Goal: Task Accomplishment & Management: Manage account settings

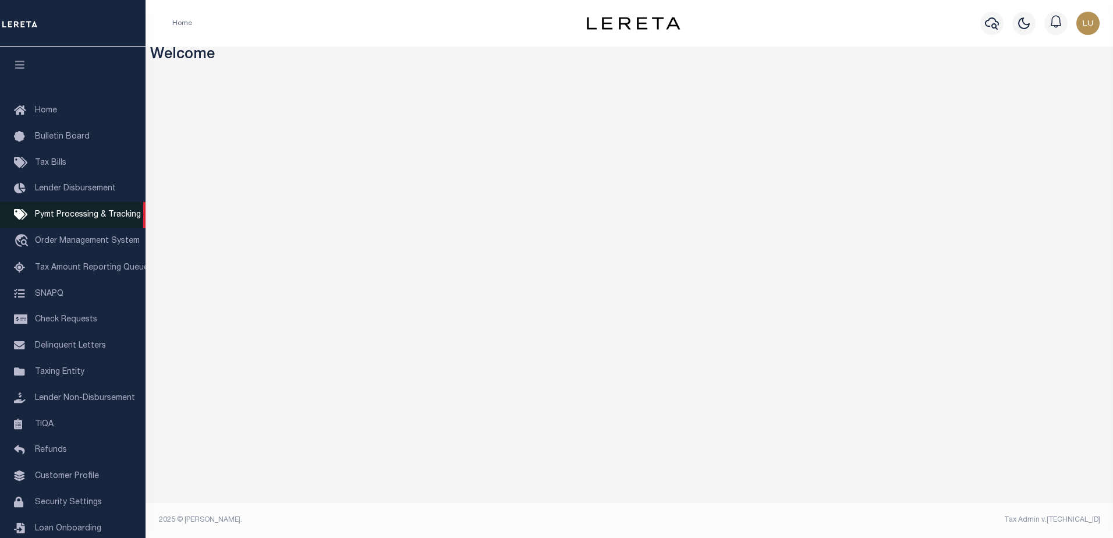
click at [82, 217] on span "Pymt Processing & Tracking" at bounding box center [88, 215] width 106 height 8
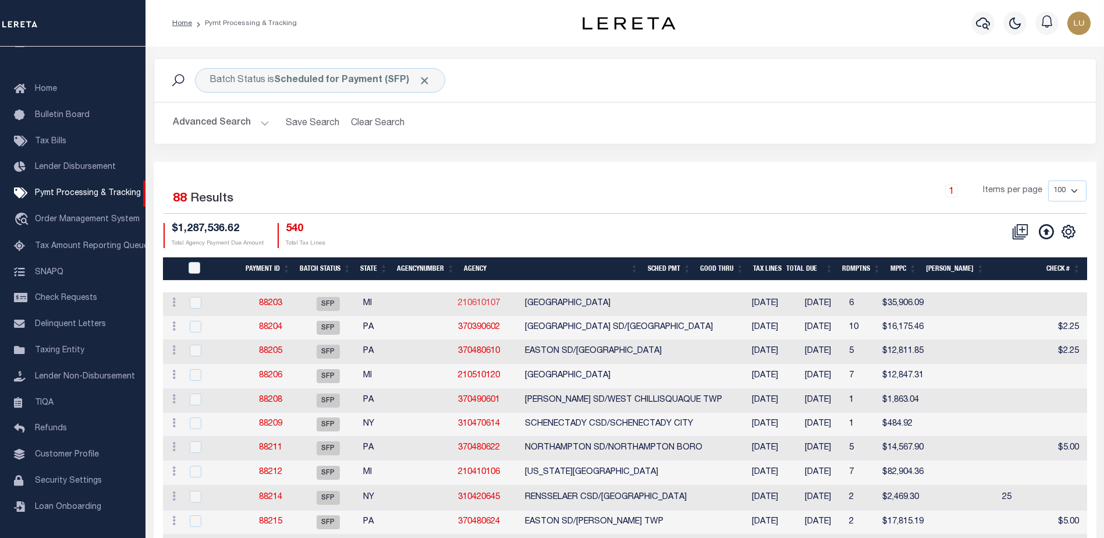
click at [458, 303] on link "210610107" at bounding box center [479, 303] width 42 height 8
checkbox input "true"
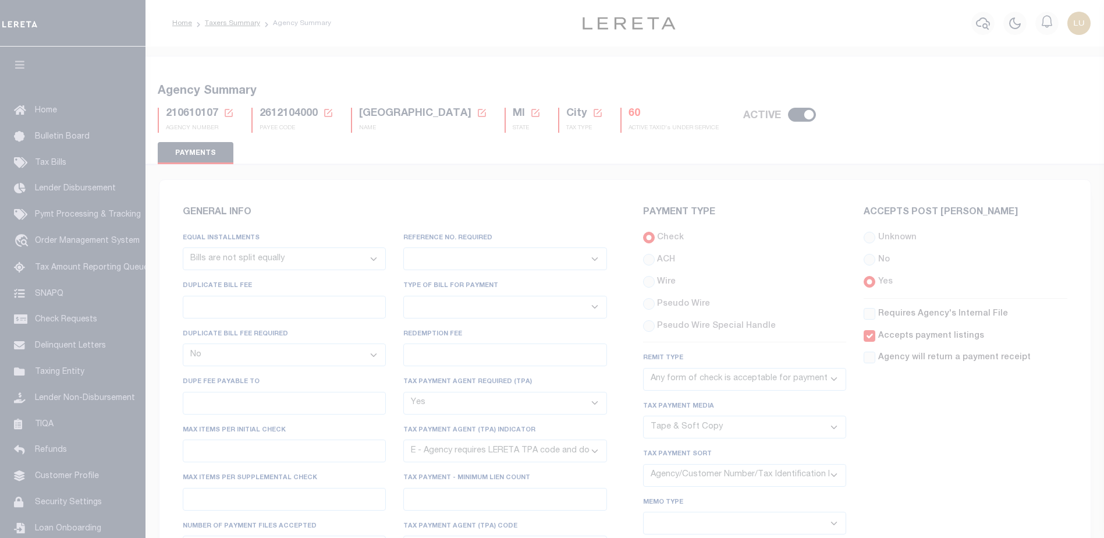
select select "68"
select select "false"
select select "true"
select select "5"
select select "70"
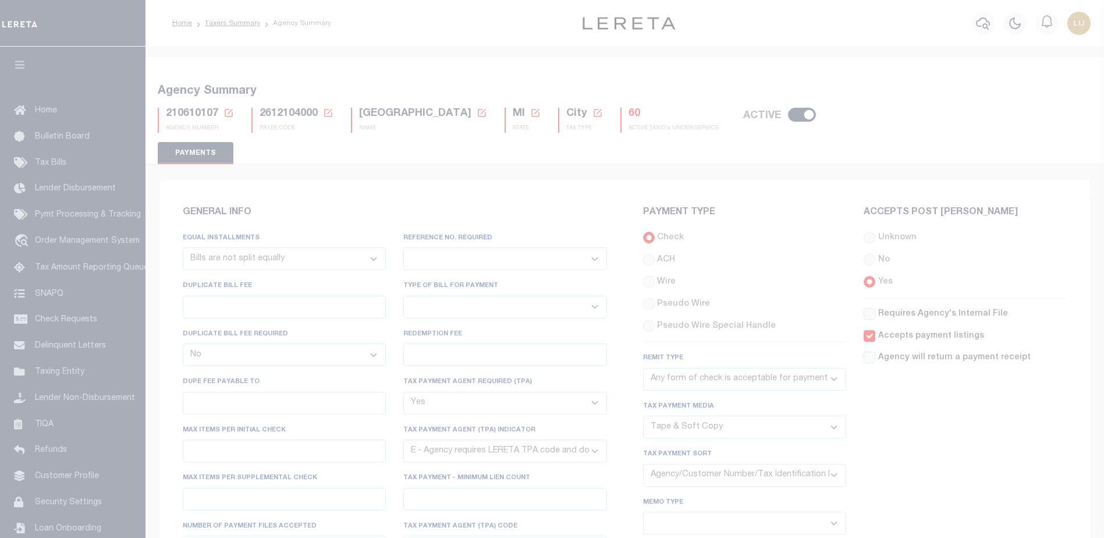
select select "44"
select select "49"
